Goal: Information Seeking & Learning: Learn about a topic

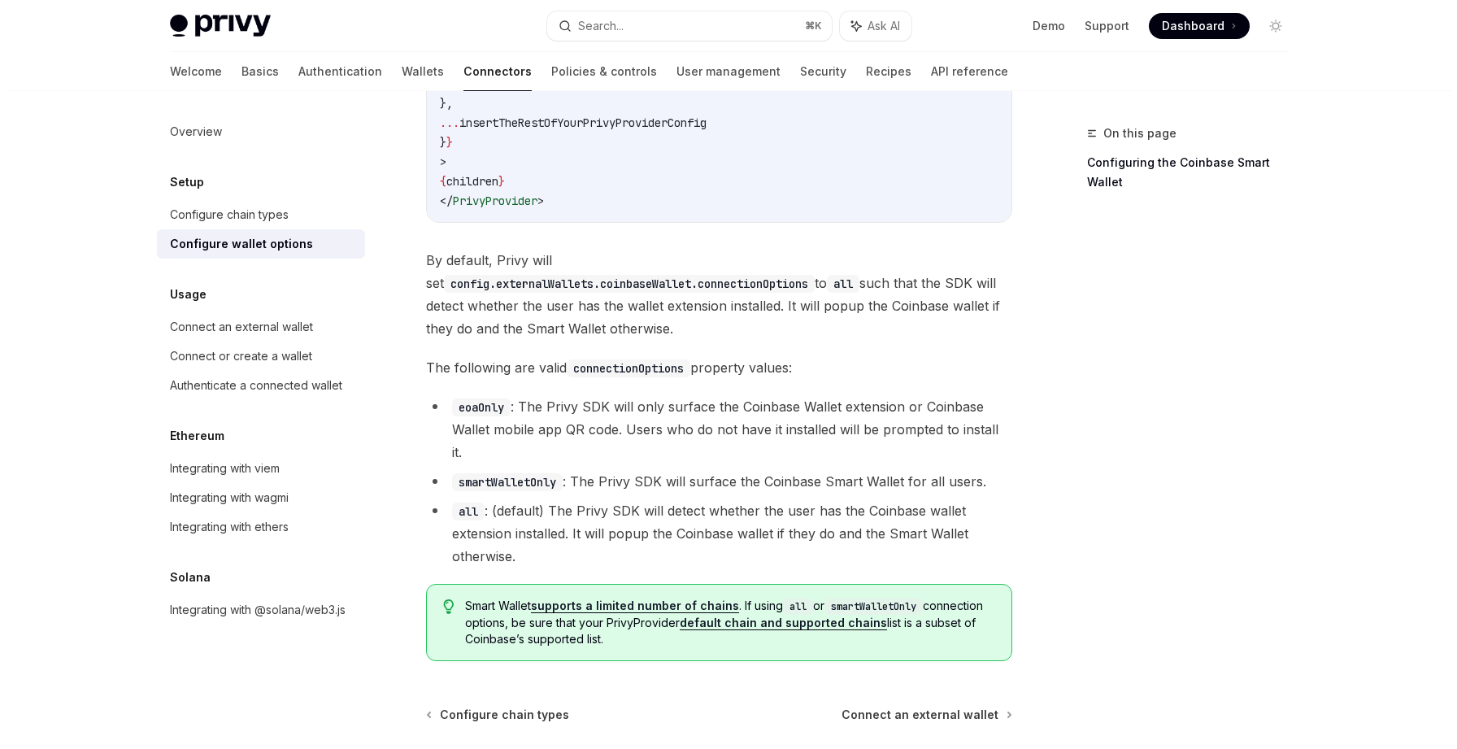
scroll to position [2008, 0]
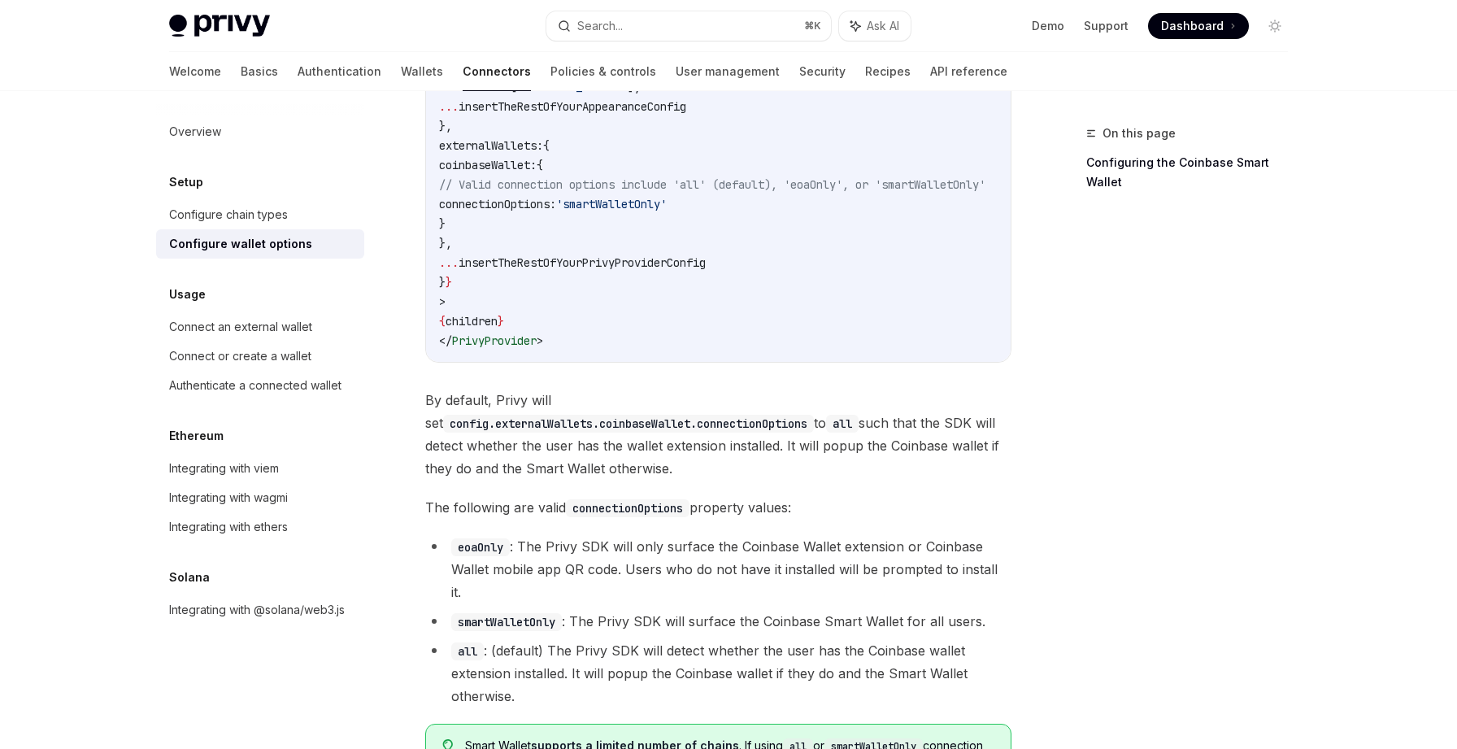
type textarea "*"
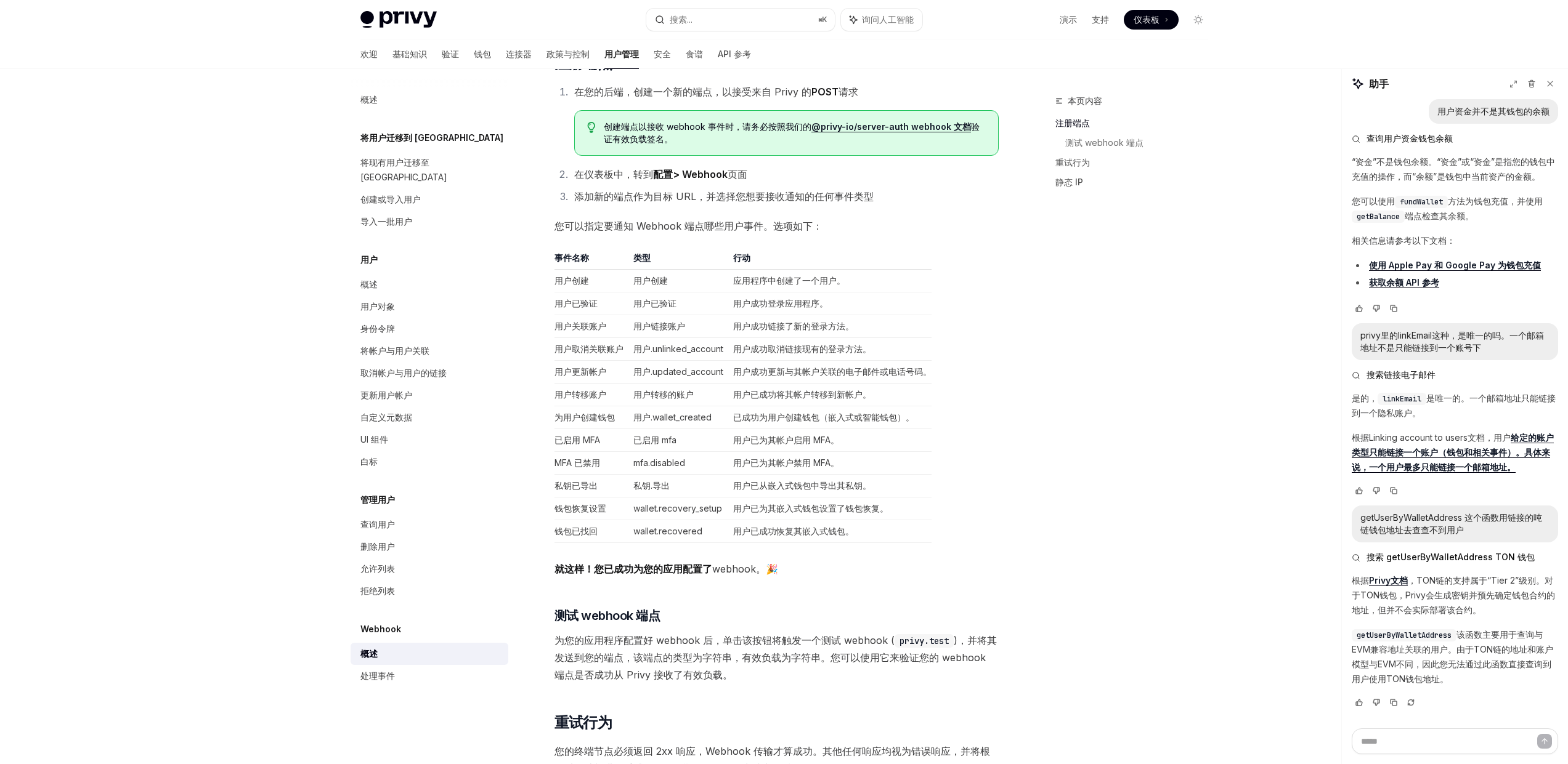
scroll to position [563, 0]
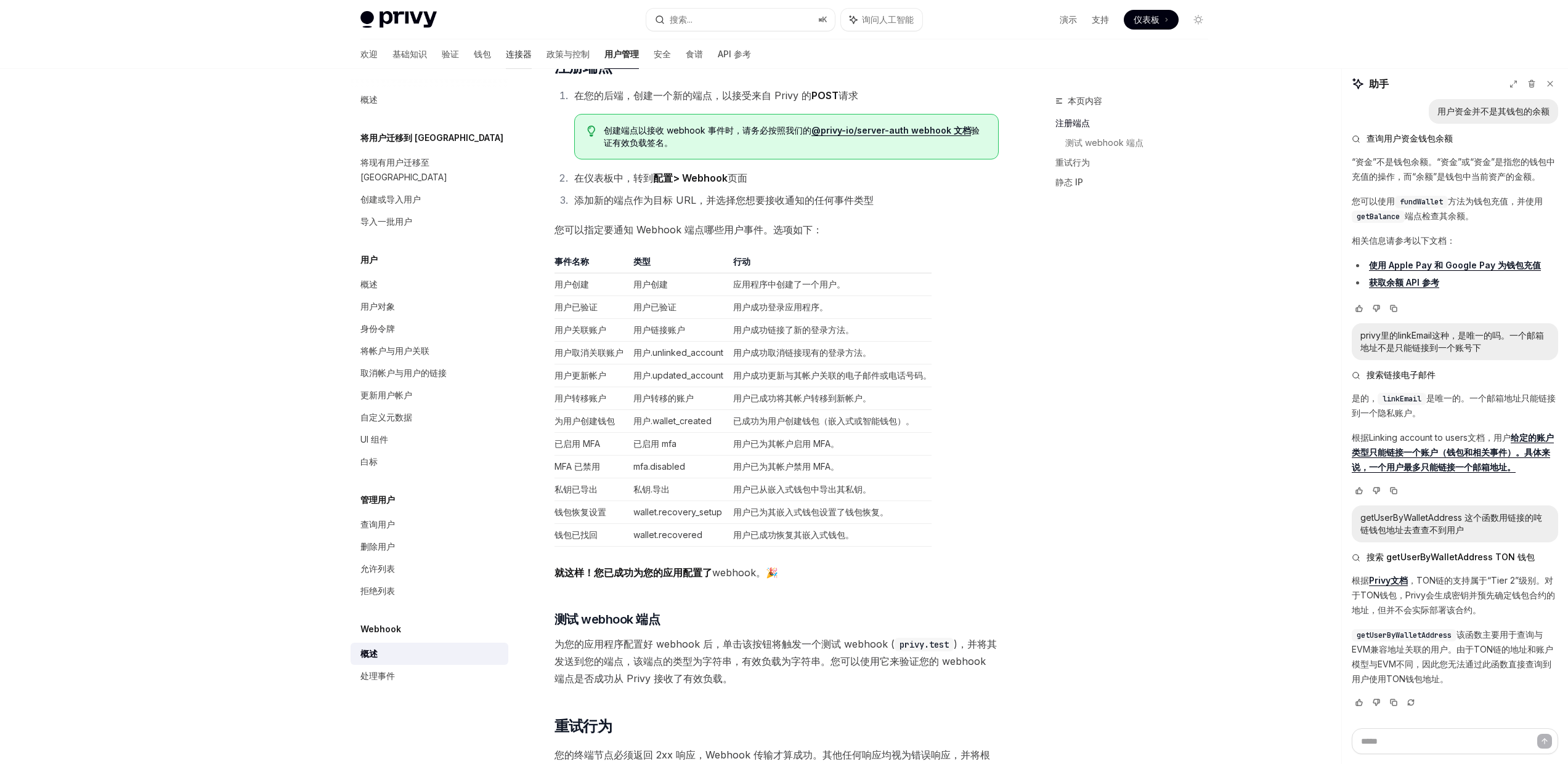
click at [506, 55] on font "连接器" at bounding box center [519, 54] width 26 height 11
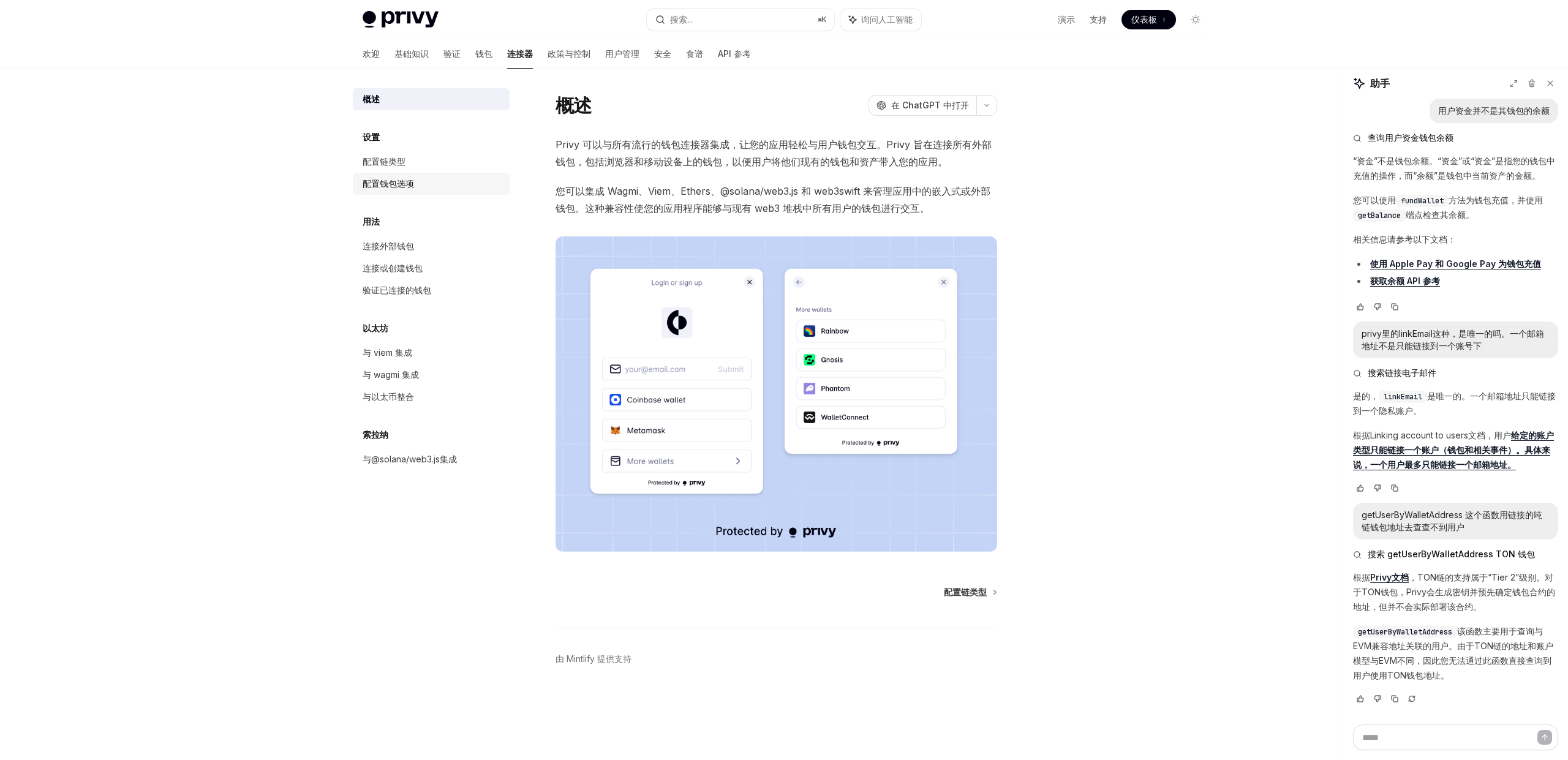
click at [395, 192] on link "配置钱包选项" at bounding box center [431, 183] width 157 height 22
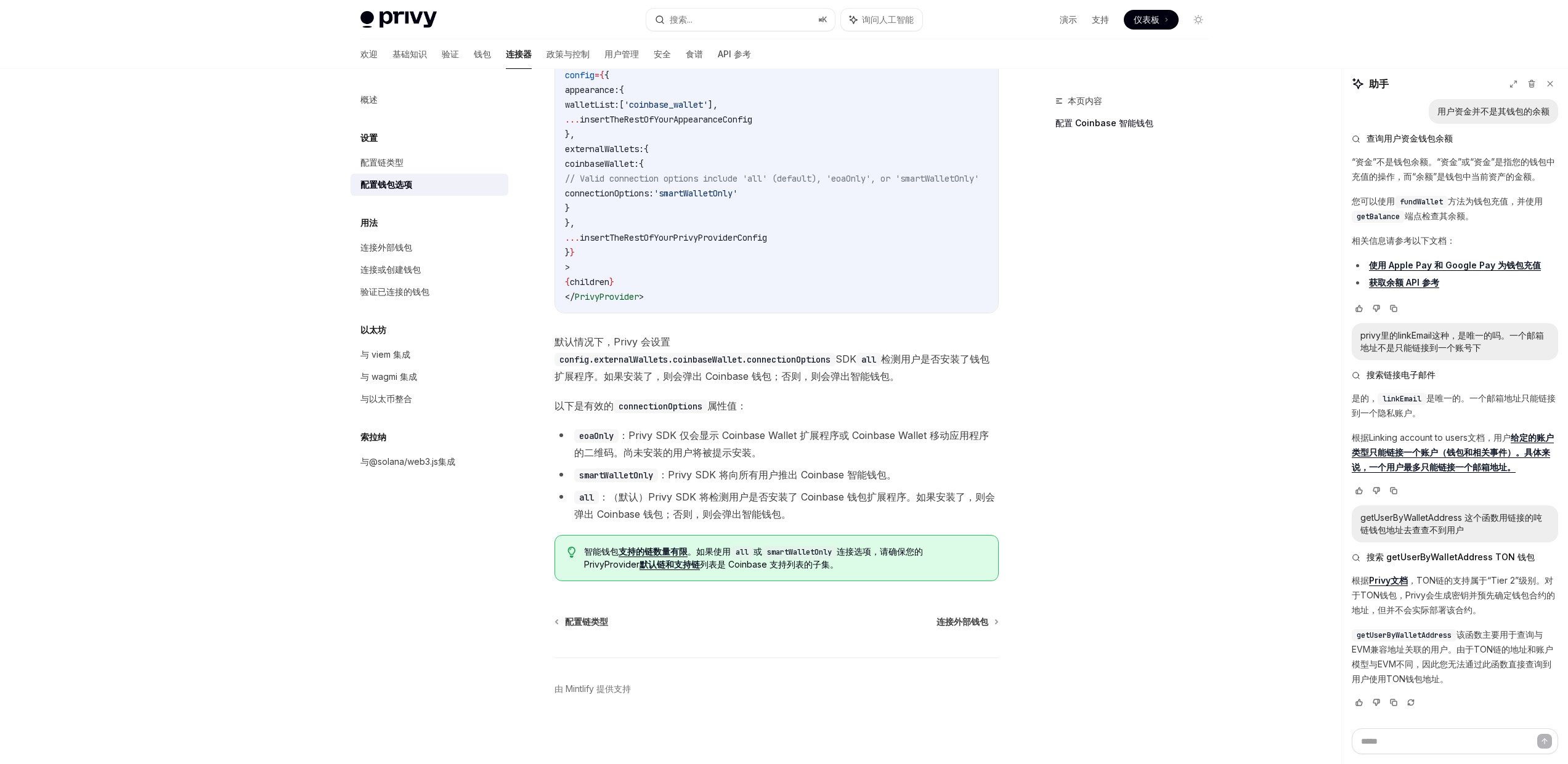
scroll to position [1403, 0]
drag, startPoint x: 697, startPoint y: 554, endPoint x: 892, endPoint y: 573, distance: 195.9
click at [892, 573] on div "智能钱包 支持的链数量有限 。如果使用 all 或 smartWalletOnly 连接选项，请确保您的 PrivyProvider 默认链和支持链 列表是 …" at bounding box center [776, 558] width 444 height 46
click at [374, 143] on font "用法" at bounding box center [369, 138] width 17 height 11
click at [387, 251] on font "连接外部钱包" at bounding box center [386, 248] width 52 height 11
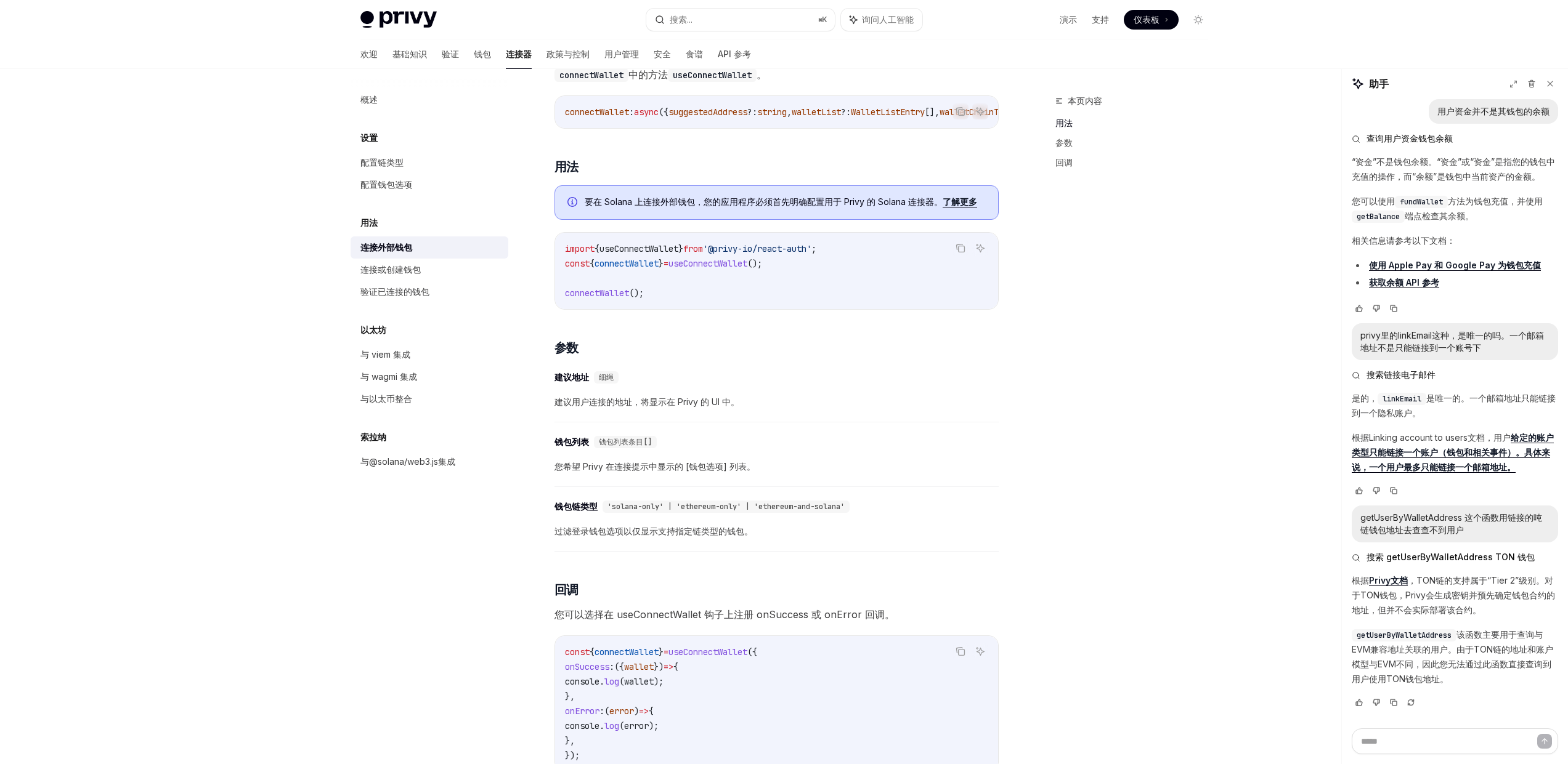
scroll to position [470, 0]
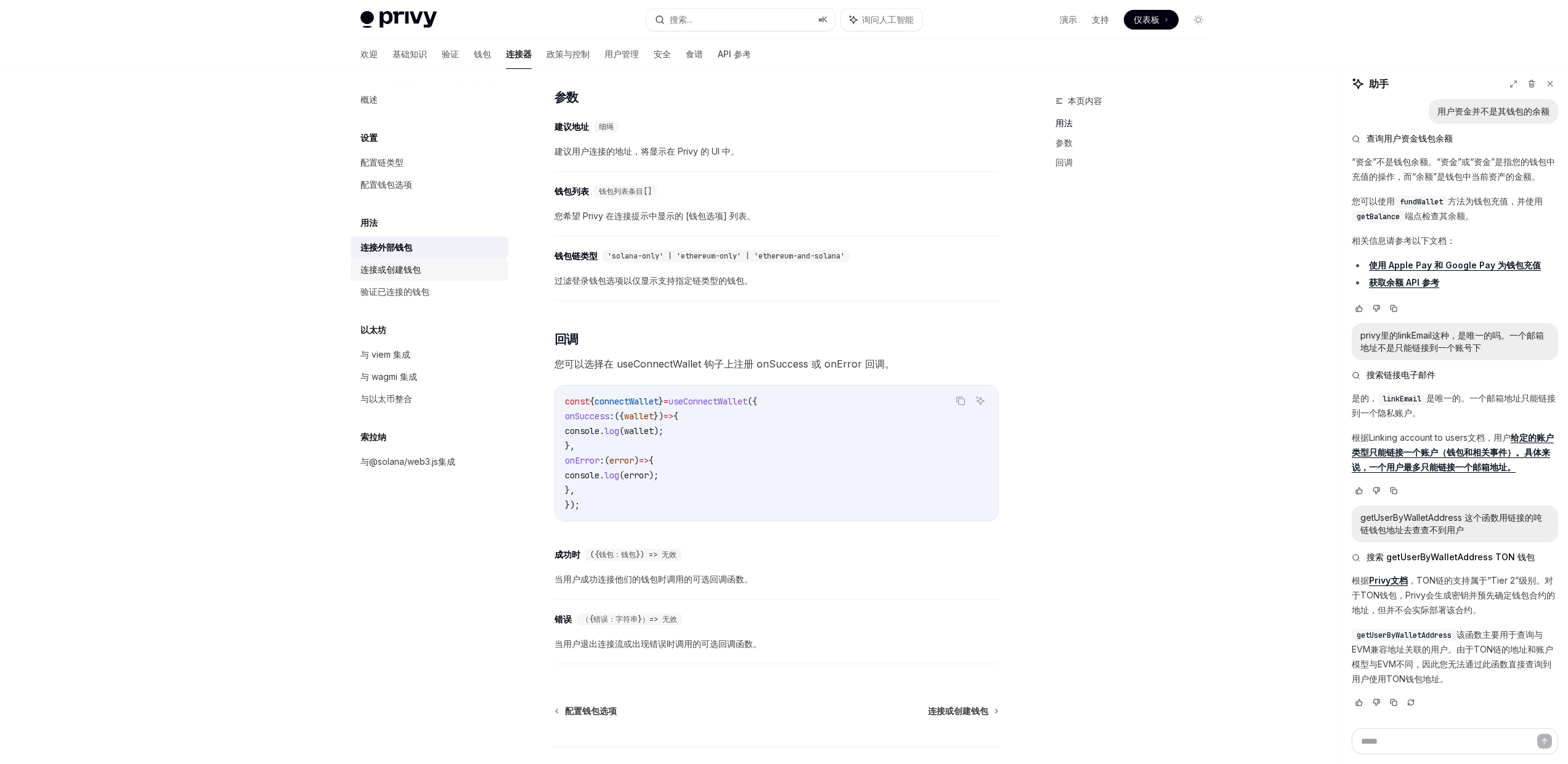
click at [398, 272] on font "连接或创建钱包" at bounding box center [391, 270] width 61 height 11
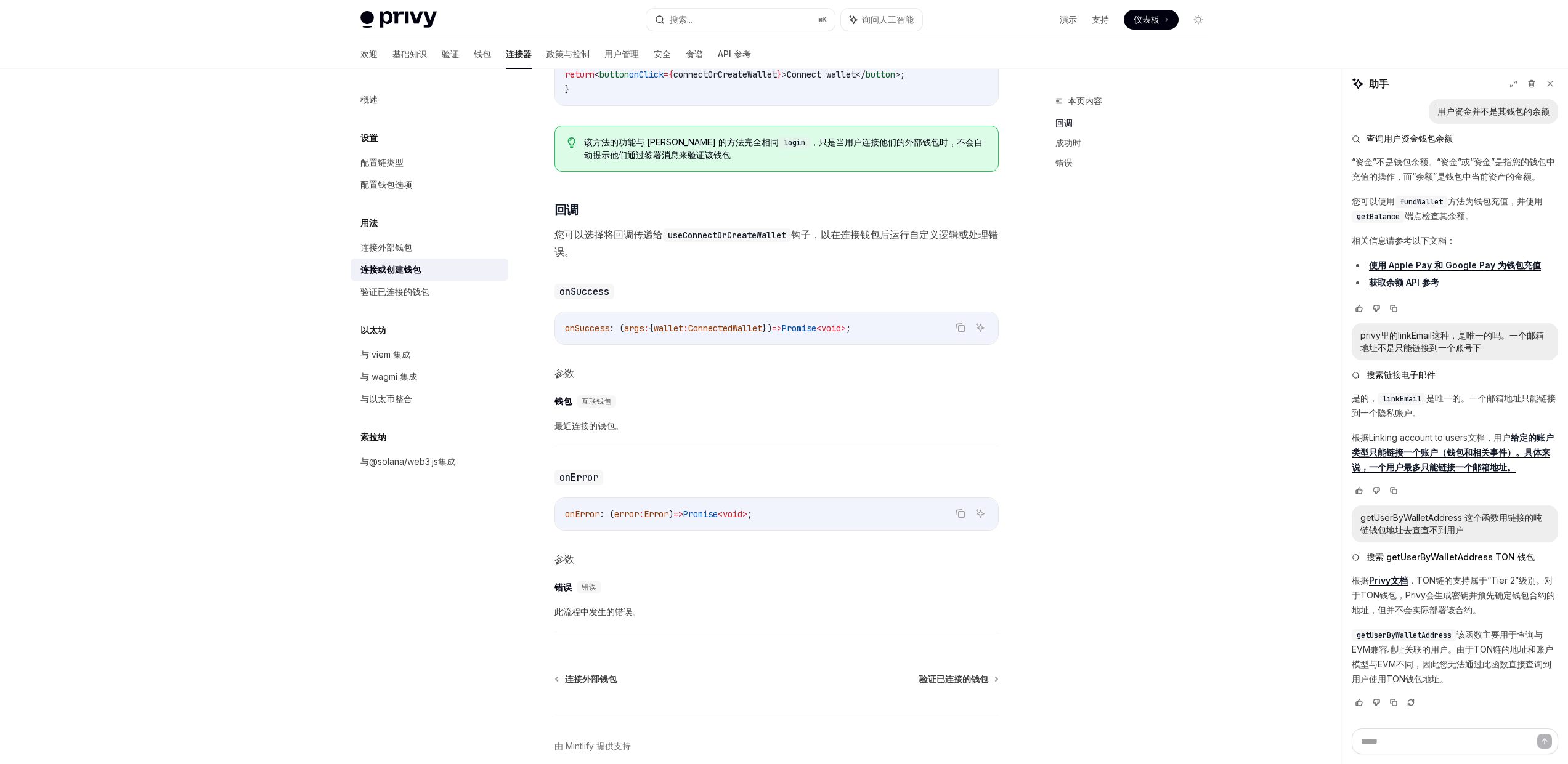
scroll to position [552, 0]
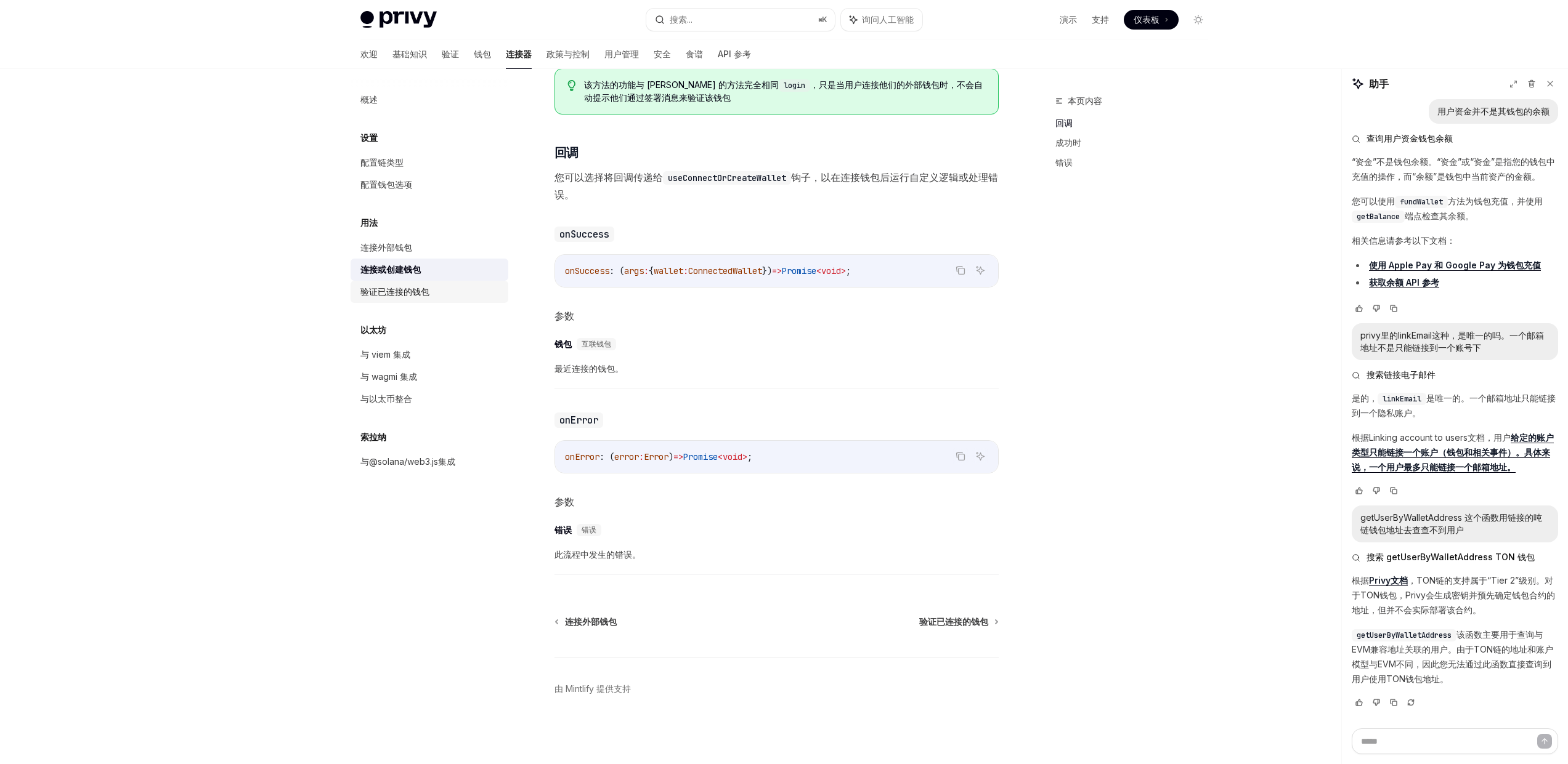
click at [408, 298] on div "验证已连接的钱包" at bounding box center [395, 292] width 69 height 15
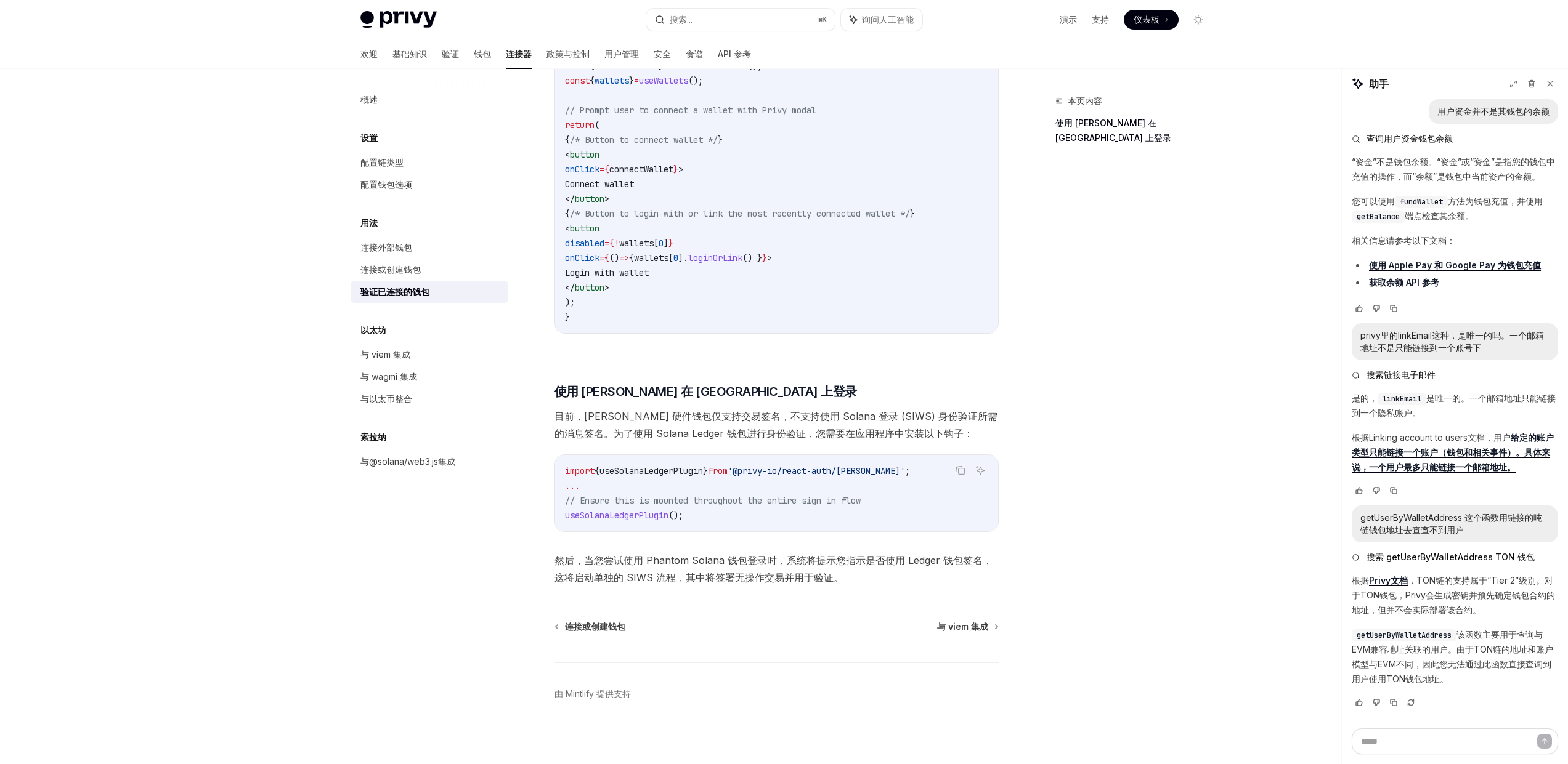
scroll to position [681, 0]
click at [384, 355] on font "与 viem 集成" at bounding box center [386, 354] width 50 height 11
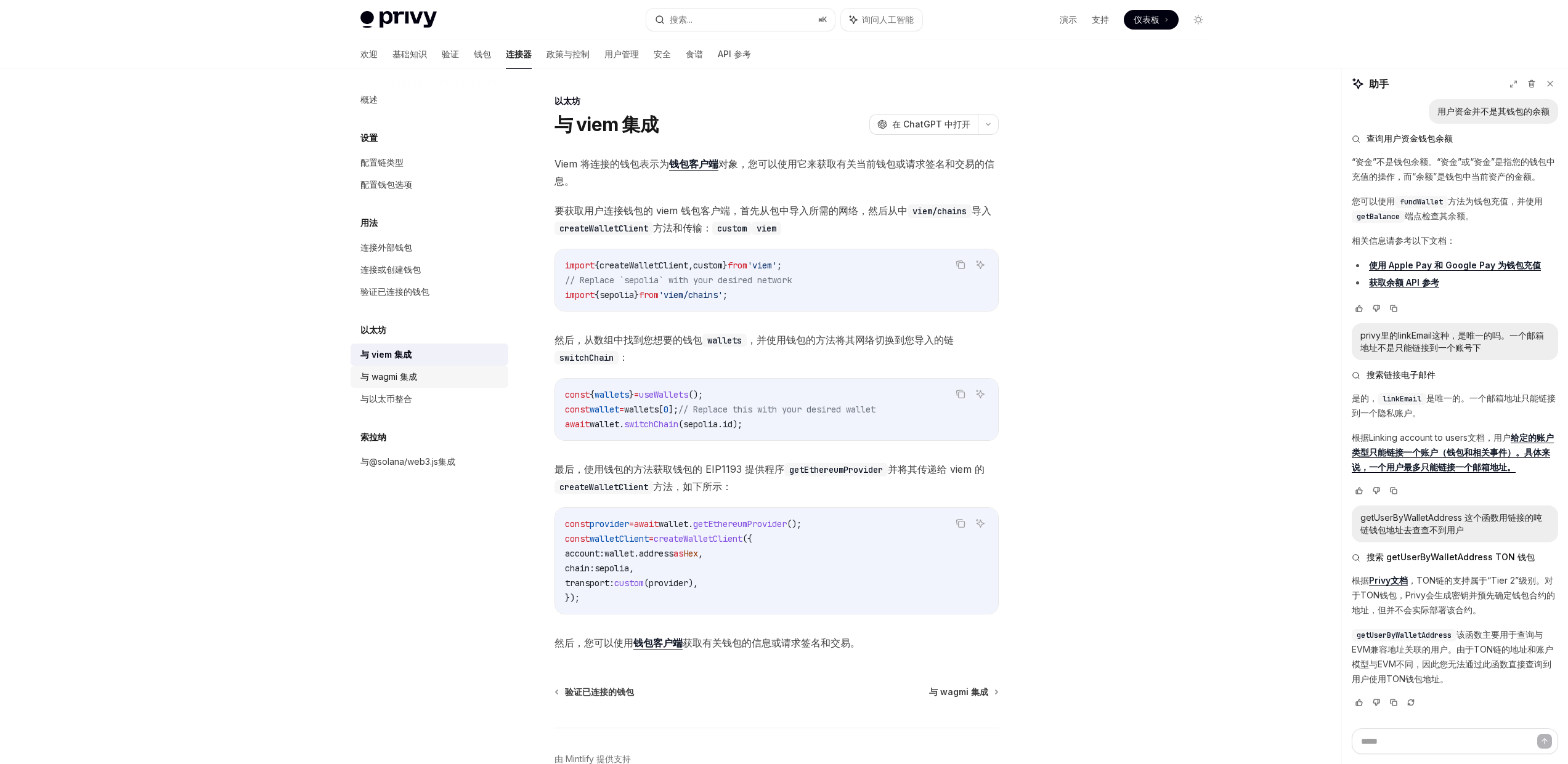
click at [389, 372] on font "与 wagmi 集成" at bounding box center [389, 376] width 57 height 11
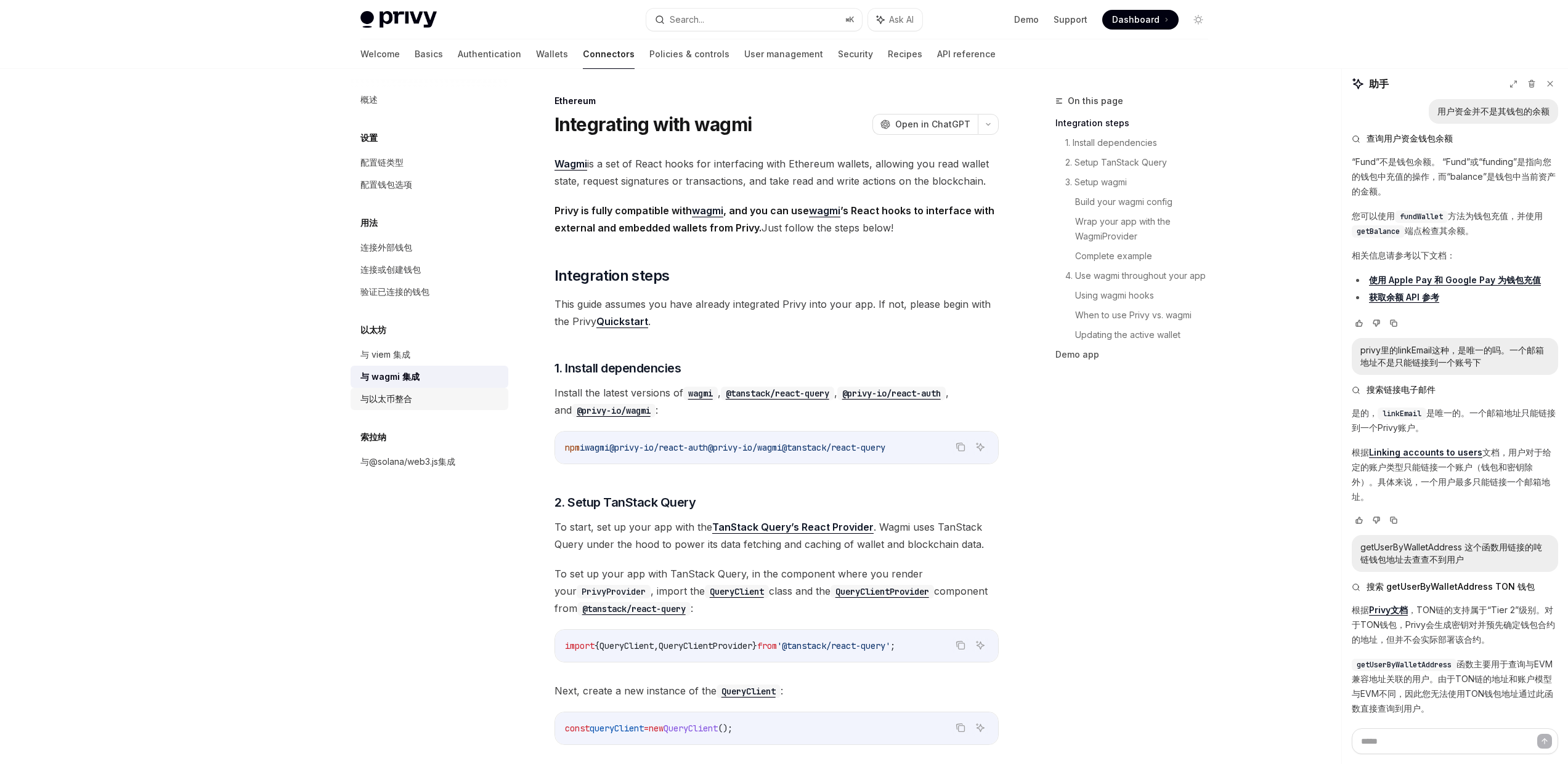
click at [395, 397] on font "与以太币整合" at bounding box center [386, 399] width 52 height 11
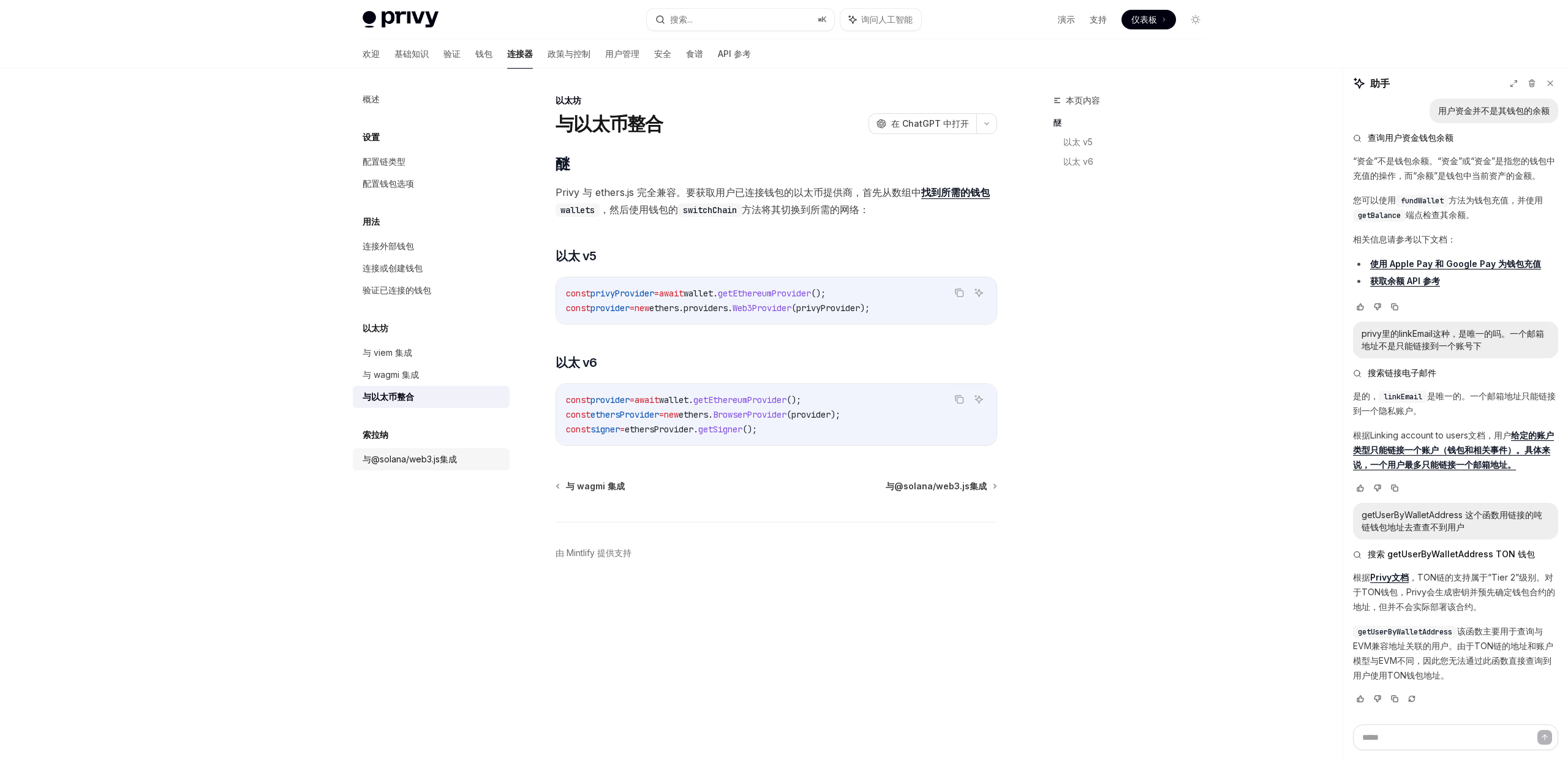
click at [408, 459] on font "与@solana/web3.js集成" at bounding box center [409, 459] width 94 height 11
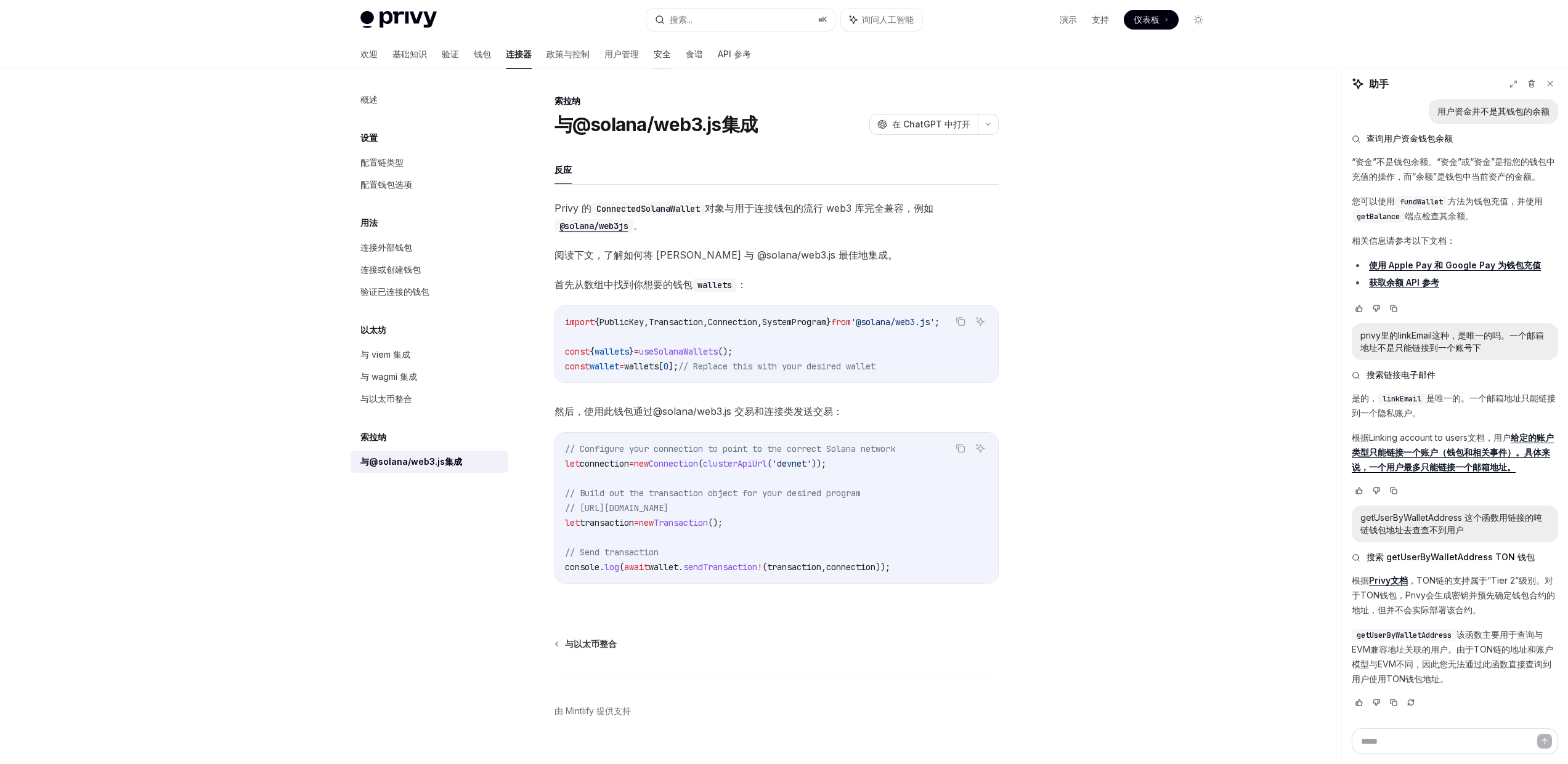
click at [654, 55] on font "安全" at bounding box center [662, 54] width 17 height 11
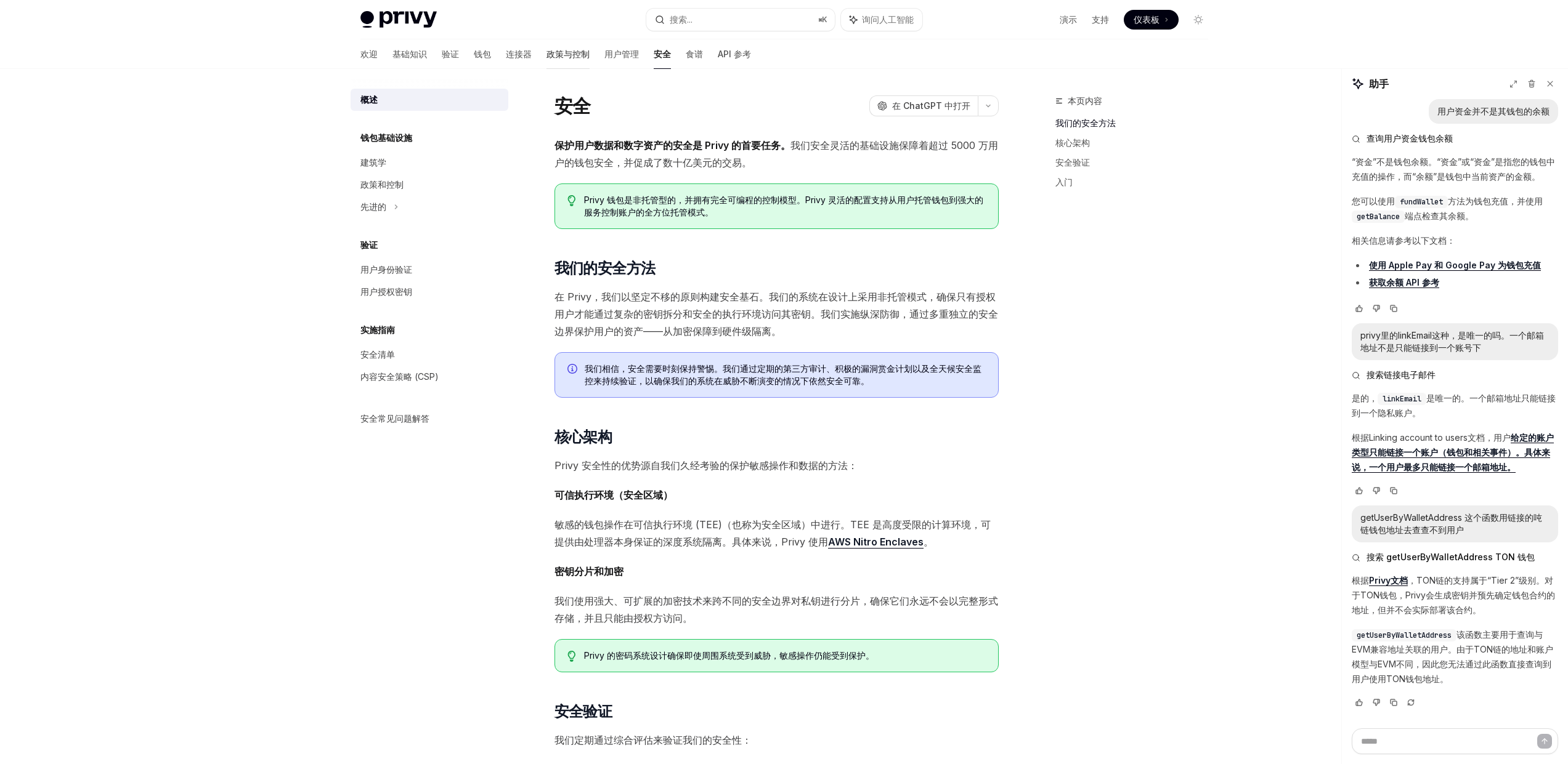
click at [546, 51] on font "政策与控制" at bounding box center [567, 54] width 43 height 11
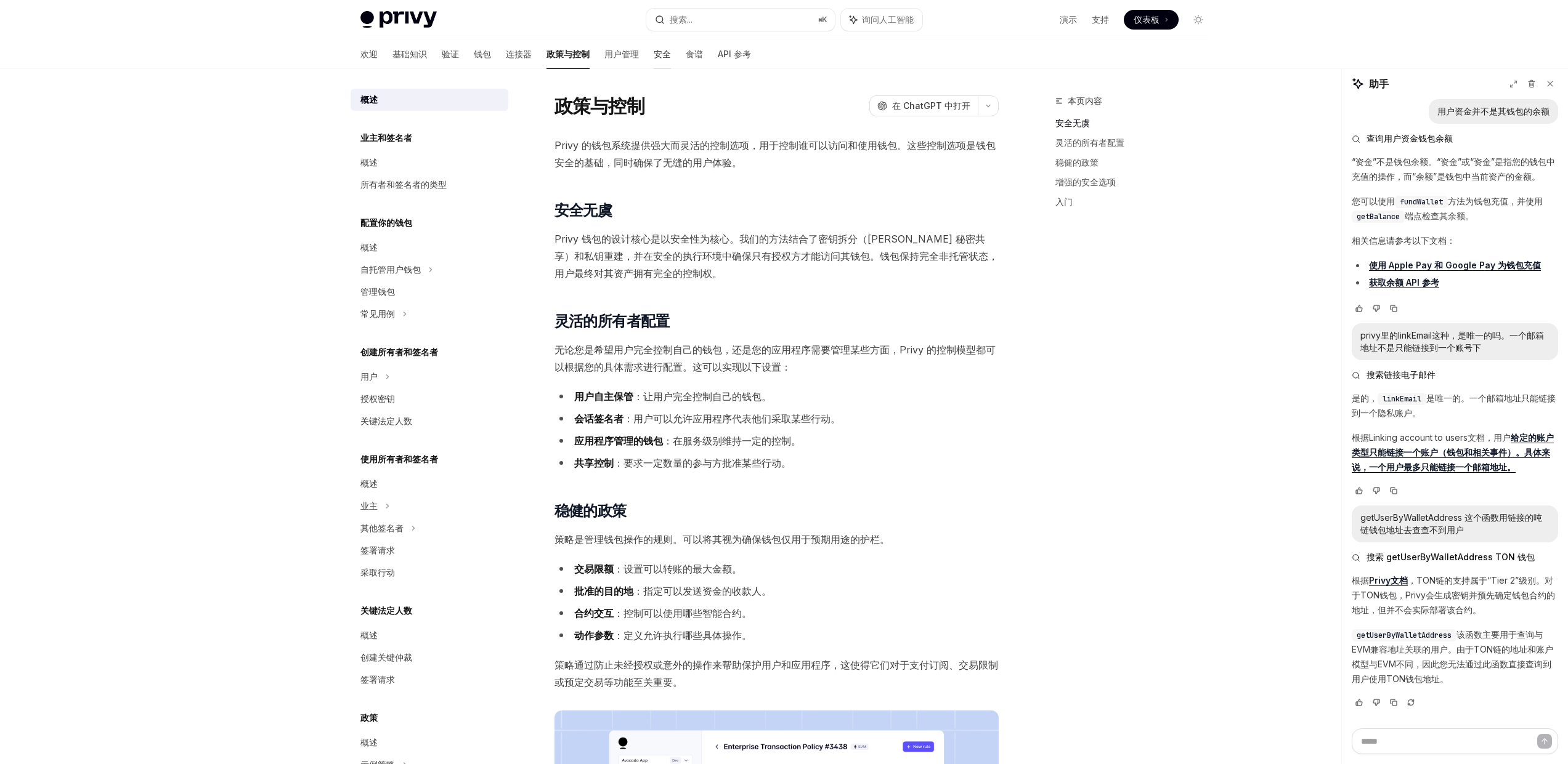
click at [654, 54] on font "安全" at bounding box center [662, 54] width 17 height 11
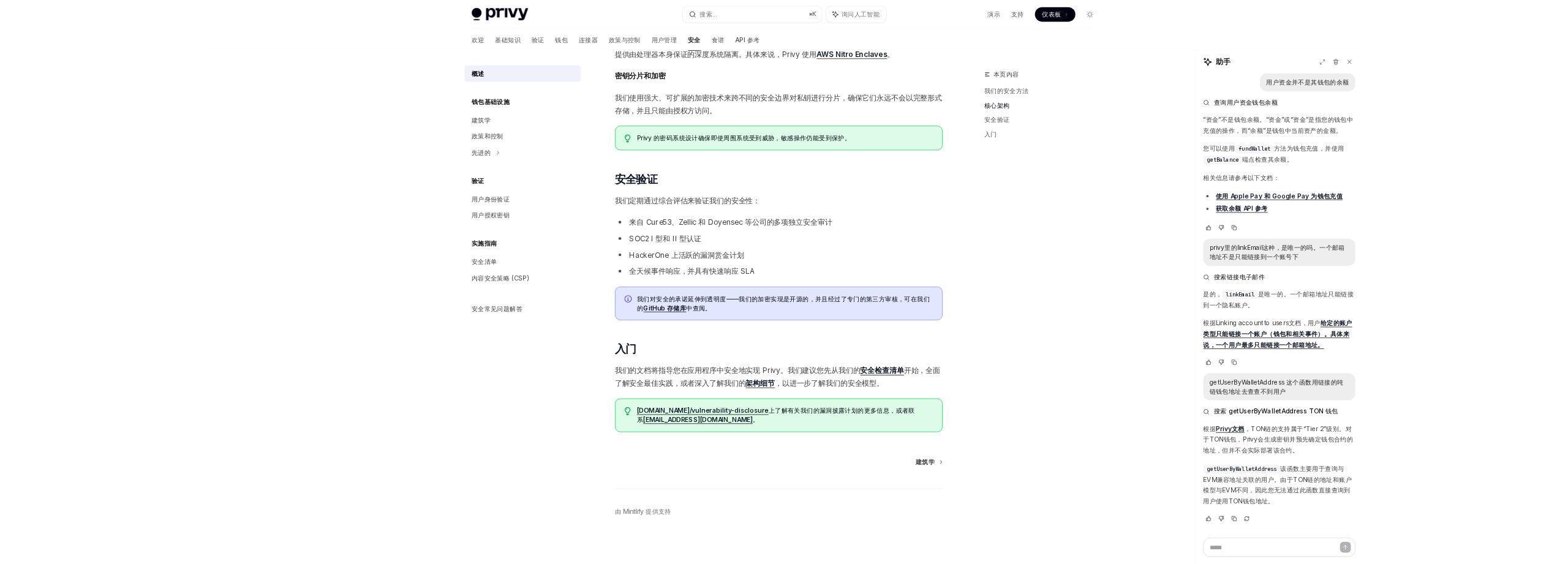
scroll to position [471, 0]
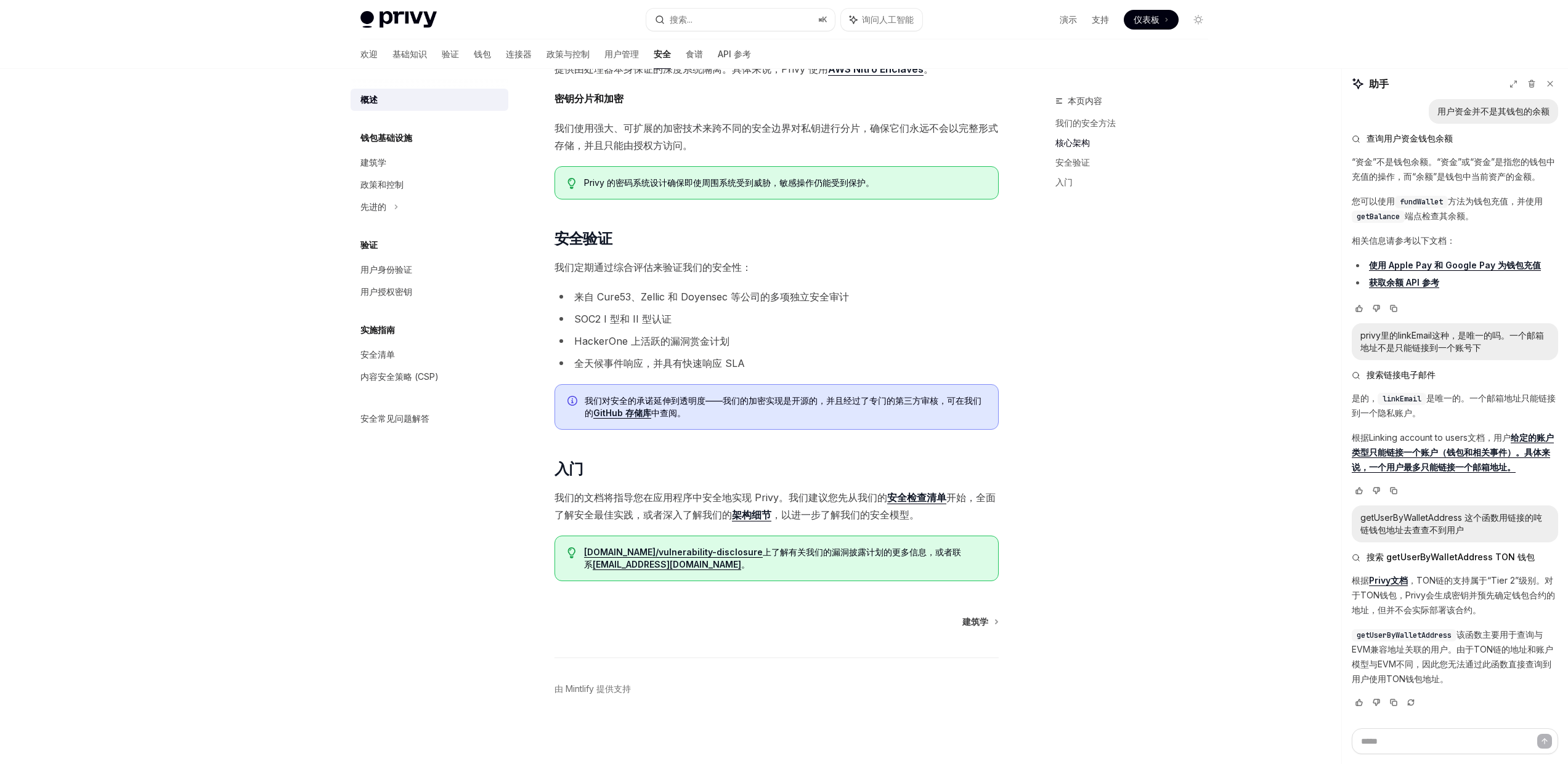
click at [642, 341] on font "HackerOne 上活跃的漏洞赏金计划" at bounding box center [651, 341] width 155 height 12
type textarea "*"
